Goal: Task Accomplishment & Management: Manage account settings

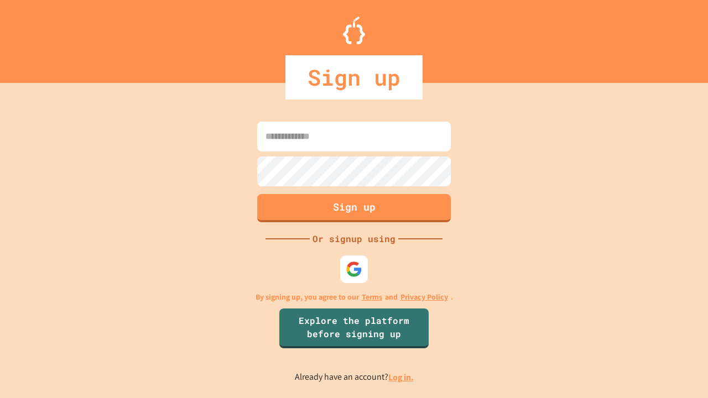
click at [401, 377] on link "Log in." at bounding box center [400, 378] width 25 height 12
